Goal: Transaction & Acquisition: Purchase product/service

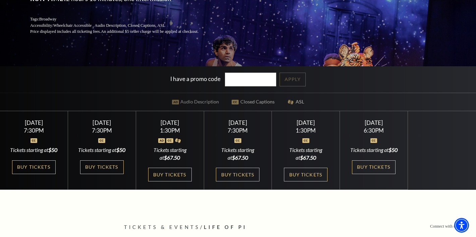
scroll to position [133, 0]
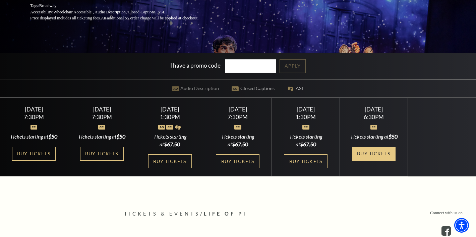
click at [372, 161] on link "Buy Tickets" at bounding box center [374, 154] width 44 height 14
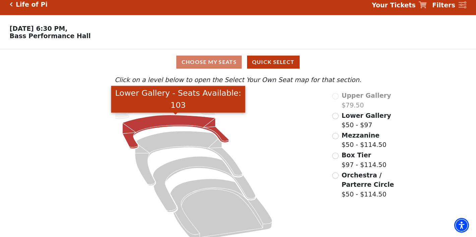
scroll to position [1, 0]
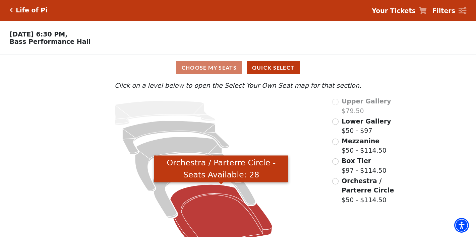
click at [206, 207] on icon "Orchestra / Parterre Circle - Seats Available: 28" at bounding box center [221, 216] width 102 height 62
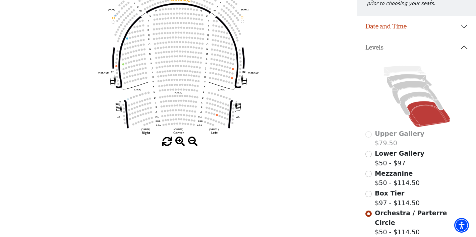
scroll to position [116, 0]
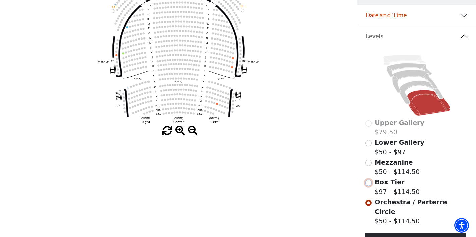
click at [368, 186] on input "Box Tier$97 - $114.50\a" at bounding box center [368, 183] width 6 height 6
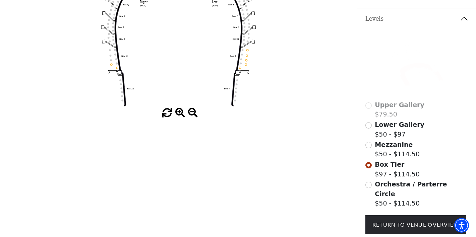
scroll to position [134, 0]
click at [369, 147] on input "Mezzanine$50 - $114.50\a" at bounding box center [368, 145] width 6 height 6
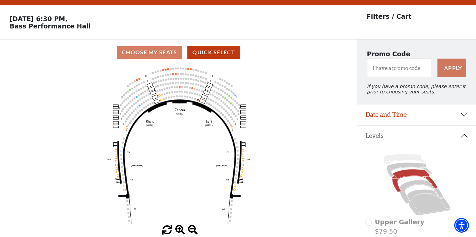
scroll to position [31, 0]
